Goal: Task Accomplishment & Management: Manage account settings

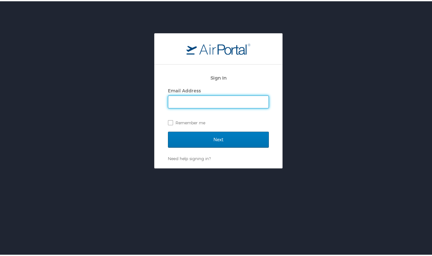
click at [208, 101] on input "Email Address" at bounding box center [218, 101] width 100 height 12
type input "[EMAIL_ADDRESS][DOMAIN_NAME]"
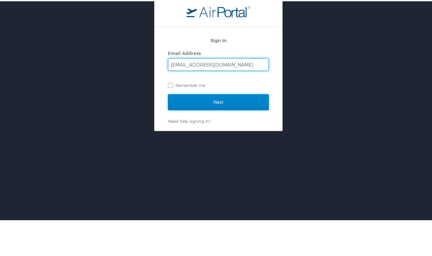
click at [226, 142] on input "Next" at bounding box center [218, 138] width 101 height 16
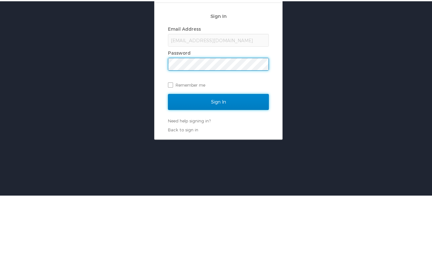
click at [232, 168] on input "Sign In" at bounding box center [218, 162] width 101 height 16
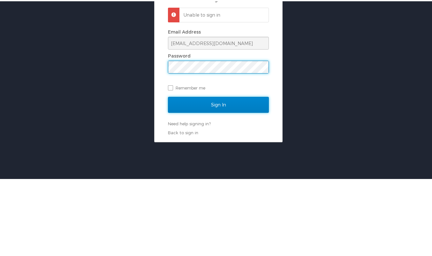
click at [247, 179] on input "Sign In" at bounding box center [218, 182] width 101 height 16
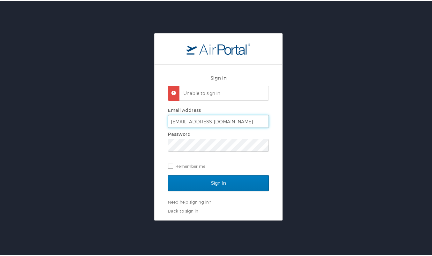
click at [250, 120] on input "[EMAIL_ADDRESS][DOMAIN_NAME]" at bounding box center [218, 120] width 100 height 12
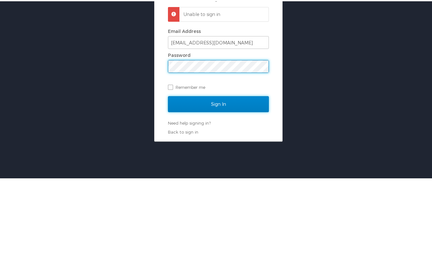
click at [236, 179] on input "Sign In" at bounding box center [218, 182] width 101 height 16
